Goal: Navigation & Orientation: Find specific page/section

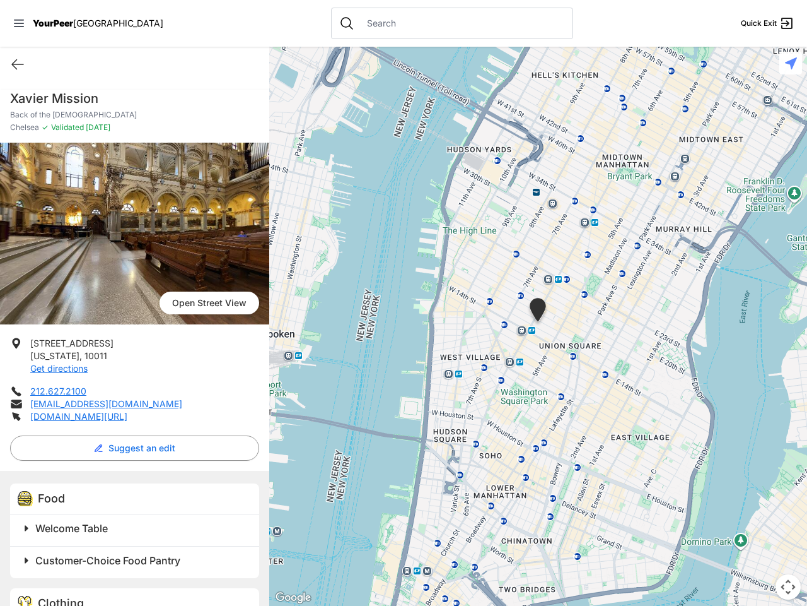
click at [19, 23] on icon at bounding box center [19, 24] width 10 height 8
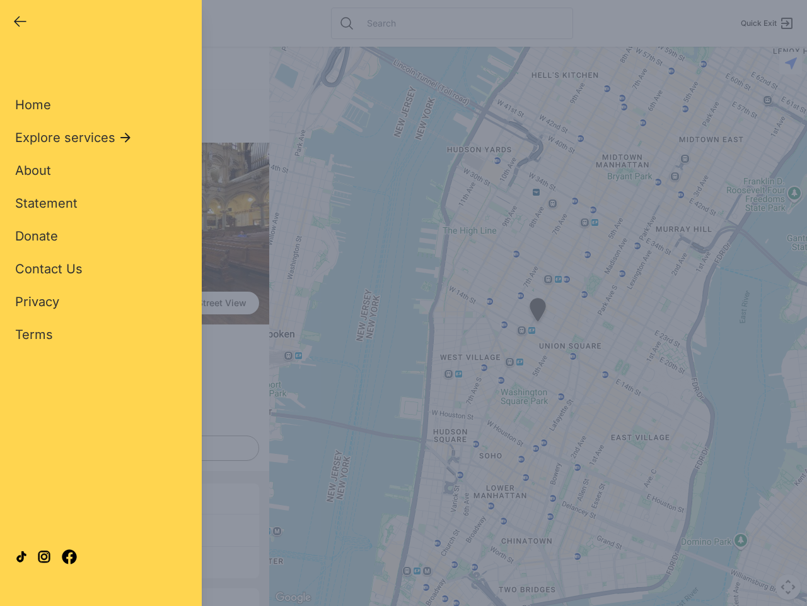
click at [18, 64] on div "Home Explore services About Statement Donate Contact Us Privacy Terms" at bounding box center [101, 200] width 172 height 288
click at [131, 448] on div "Single Adult Families Soup Kitchen Food Pantry Toiletries Restrooms Showers Lau…" at bounding box center [101, 289] width 172 height 467
click at [26, 528] on div at bounding box center [101, 556] width 172 height 68
click at [136, 528] on div at bounding box center [101, 556] width 172 height 68
click at [26, 560] on icon at bounding box center [21, 556] width 13 height 13
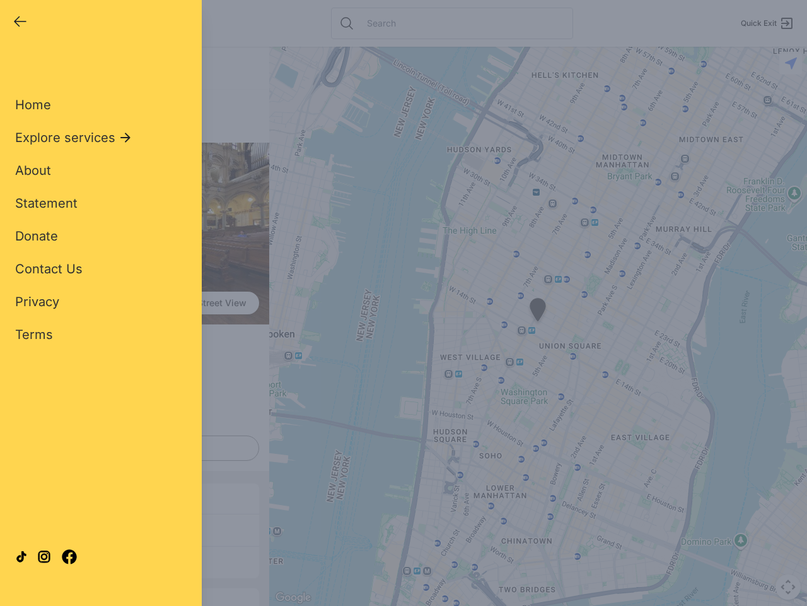
click at [136, 560] on div at bounding box center [101, 556] width 172 height 68
click at [538, 326] on div "Close panel YourPeer [GEOGRAPHIC_DATA] Quick Exit Single Adult Families Soup Ki…" at bounding box center [403, 303] width 807 height 606
